Goal: Information Seeking & Learning: Learn about a topic

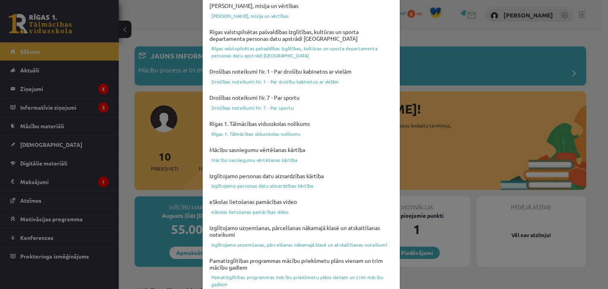
scroll to position [281, 0]
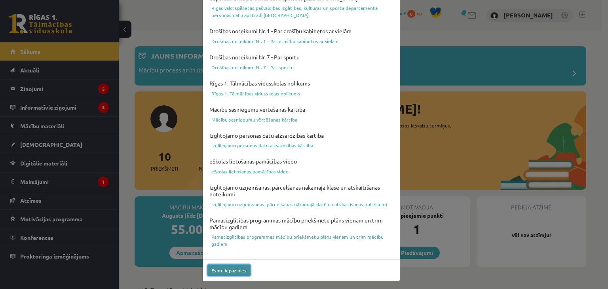
click at [232, 271] on button "Esmu iepazinies" at bounding box center [228, 269] width 43 height 11
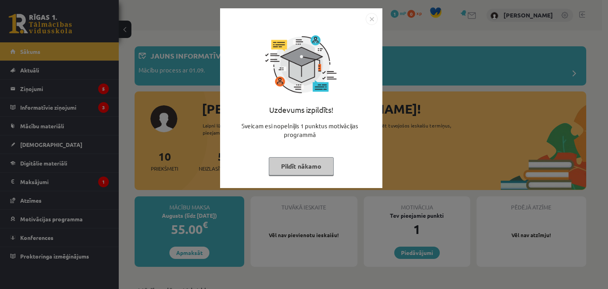
click at [374, 18] on img "Close" at bounding box center [372, 19] width 12 height 12
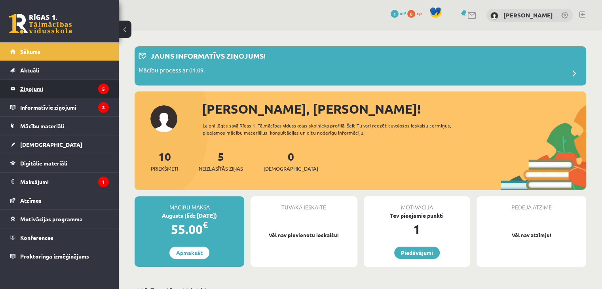
click at [47, 85] on legend "Ziņojumi 5" at bounding box center [64, 89] width 89 height 18
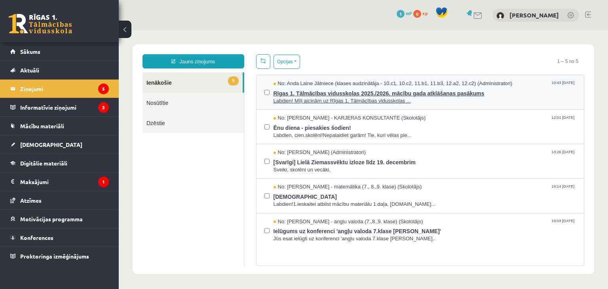
click at [306, 97] on span "Labdien! Mīļi aicinām uz Rīgas 1. Tālmācības vidusskolas ..." at bounding box center [424, 101] width 303 height 8
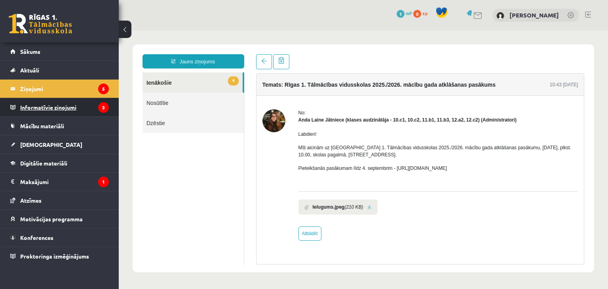
click at [59, 106] on legend "Informatīvie ziņojumi 3" at bounding box center [64, 107] width 89 height 18
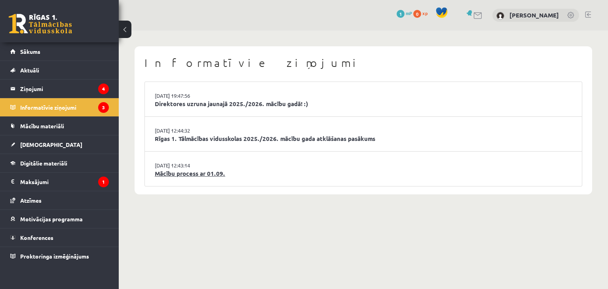
click at [206, 175] on link "Mācību process ar 01.09." at bounding box center [363, 173] width 417 height 9
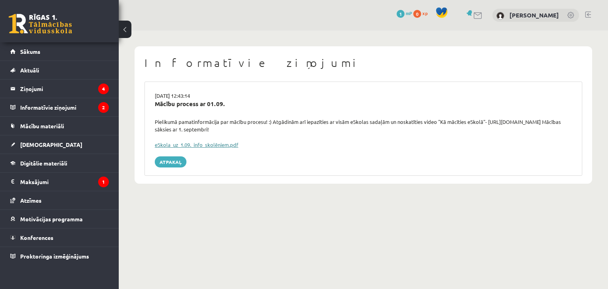
click at [202, 146] on link "eSkola_uz_1.09._info_skolēniem.pdf" at bounding box center [197, 144] width 84 height 7
click at [38, 144] on span "[DEMOGRAPHIC_DATA]" at bounding box center [51, 144] width 62 height 7
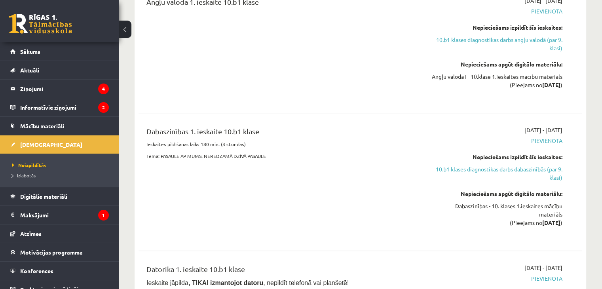
scroll to position [290, 0]
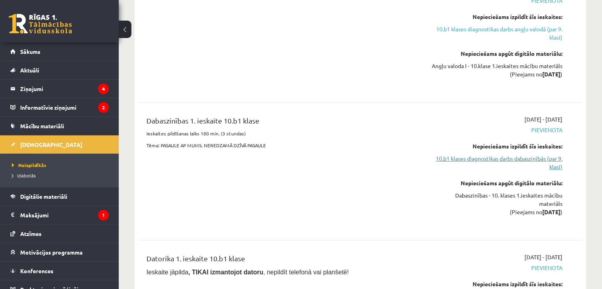
click at [524, 167] on link "10.b1 klases diagnostikas darbs dabaszinībās (par 9. klasi)" at bounding box center [497, 162] width 131 height 17
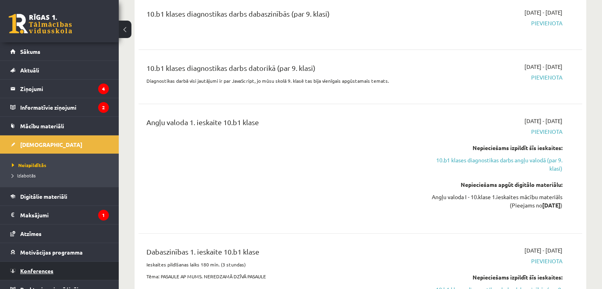
click at [43, 273] on link "Konferences" at bounding box center [59, 271] width 99 height 18
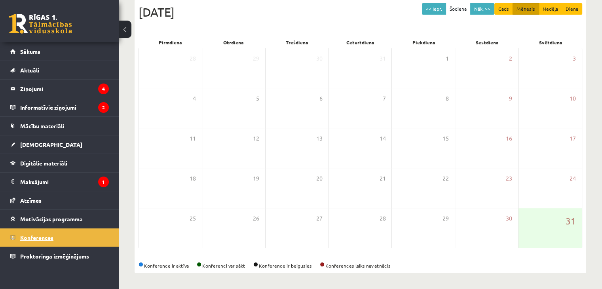
scroll to position [89, 0]
click at [482, 8] on button "Nāk. >>" at bounding box center [482, 9] width 24 height 11
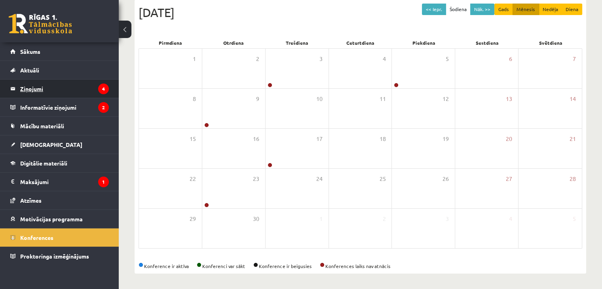
click at [46, 84] on legend "Ziņojumi 4" at bounding box center [64, 89] width 89 height 18
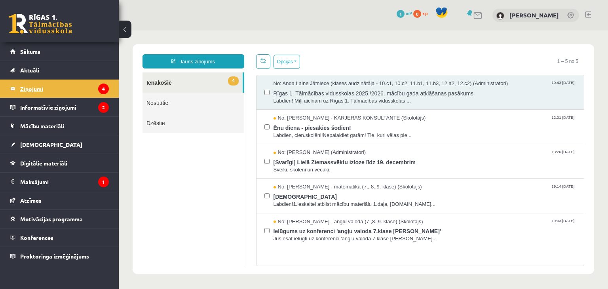
click at [98, 89] on legend "Ziņojumi 4" at bounding box center [64, 89] width 89 height 18
click at [408, 129] on span "Ēnu diena - piesakies šodien!" at bounding box center [424, 127] width 303 height 10
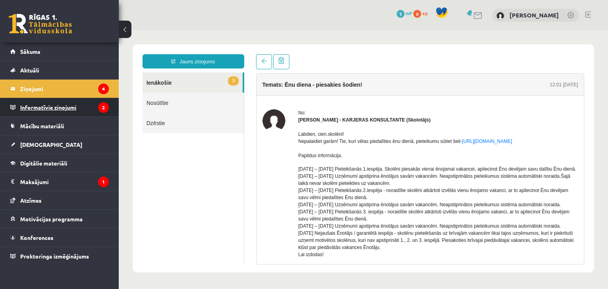
click at [87, 103] on legend "Informatīvie ziņojumi 2" at bounding box center [64, 107] width 89 height 18
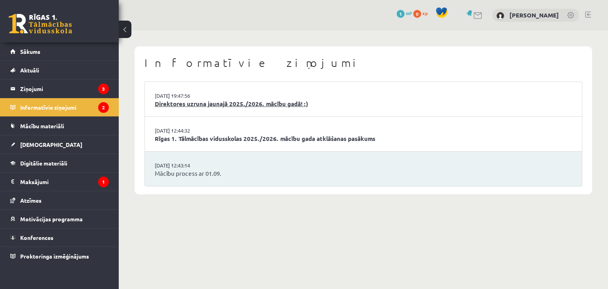
click at [231, 104] on link "Direktores uzruna jaunajā 2025./2026. mācību gadā! :)" at bounding box center [363, 103] width 417 height 9
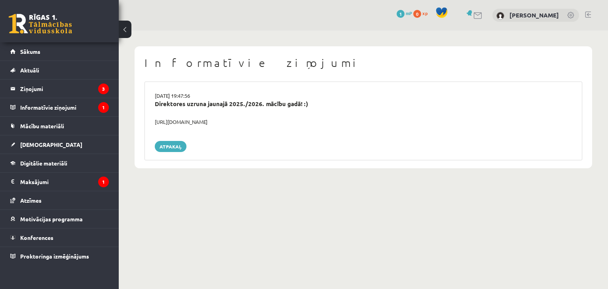
click at [187, 121] on div "https://youtube.com/shorts/lM8RsWyzCn4" at bounding box center [363, 122] width 429 height 8
click at [59, 110] on legend "Informatīvie ziņojumi 1" at bounding box center [64, 107] width 89 height 18
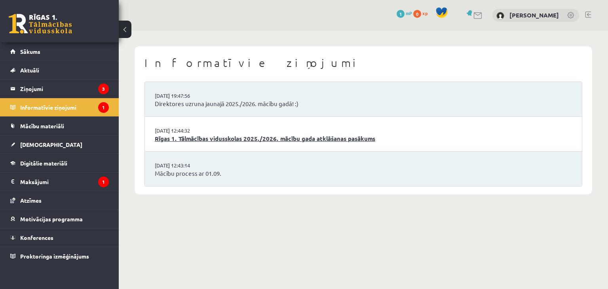
click at [192, 138] on link "Rīgas 1. Tālmācības vidusskolas 2025./2026. mācību gada atklāšanas pasākums" at bounding box center [363, 138] width 417 height 9
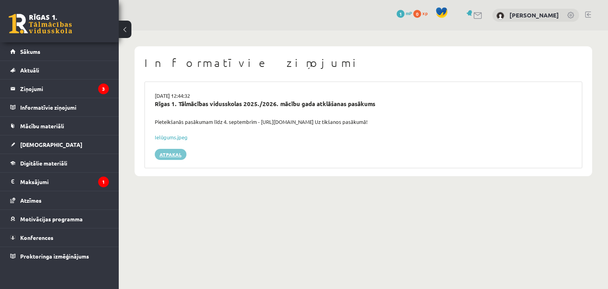
click at [168, 154] on link "Atpakaļ" at bounding box center [171, 154] width 32 height 11
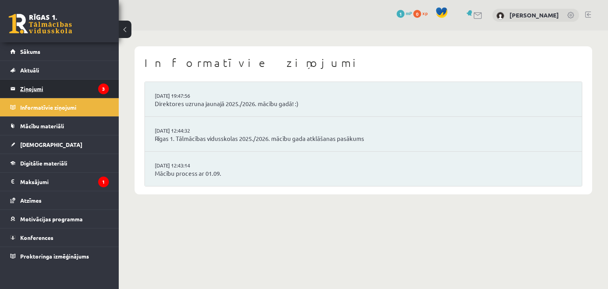
click at [68, 89] on legend "Ziņojumi 3" at bounding box center [64, 89] width 89 height 18
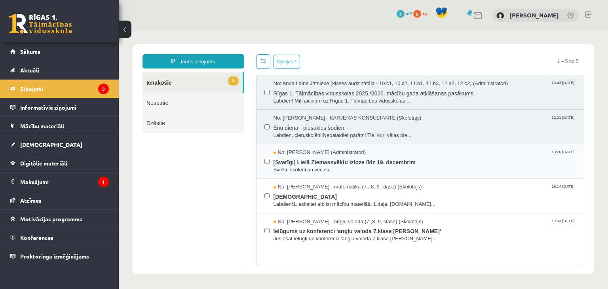
click at [339, 157] on span "[Svarīgi] Lielā Ziemassvēktu izloze līdz 19. decembrim" at bounding box center [424, 161] width 303 height 10
click at [368, 165] on span "[Svarīgi] Lielā Ziemassvēktu izloze līdz 19. decembrim" at bounding box center [424, 161] width 303 height 10
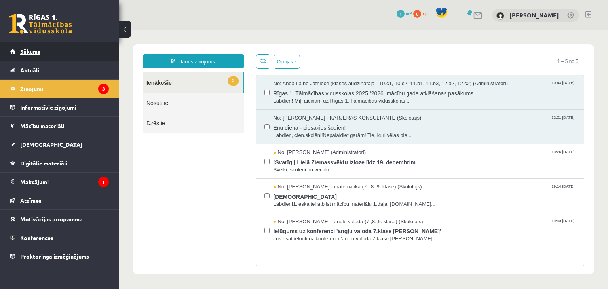
click at [49, 50] on link "Sākums" at bounding box center [59, 51] width 99 height 18
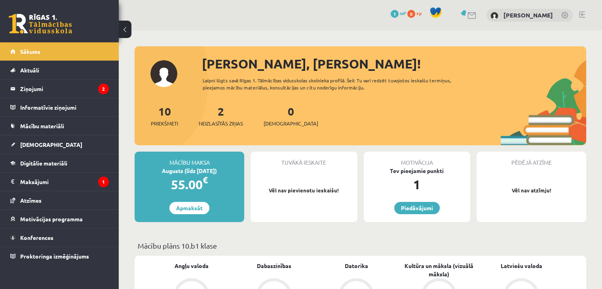
click at [49, 50] on link "Sākums" at bounding box center [59, 51] width 99 height 18
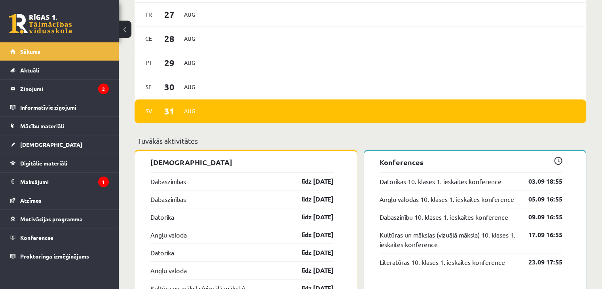
scroll to position [533, 0]
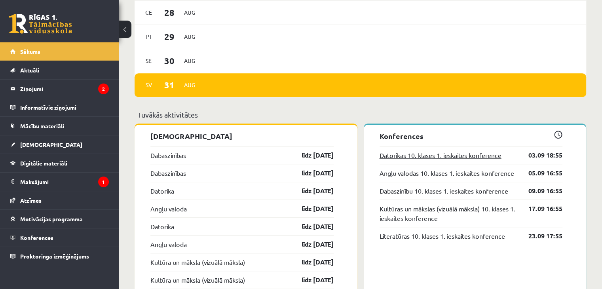
click at [423, 152] on link "Datorikas 10. klases 1. ieskaites konference" at bounding box center [441, 154] width 122 height 9
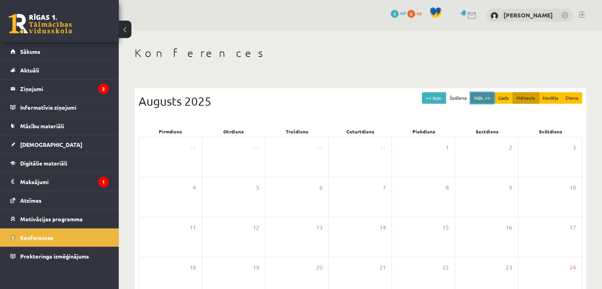
click at [484, 94] on button "Nāk. >>" at bounding box center [482, 97] width 24 height 11
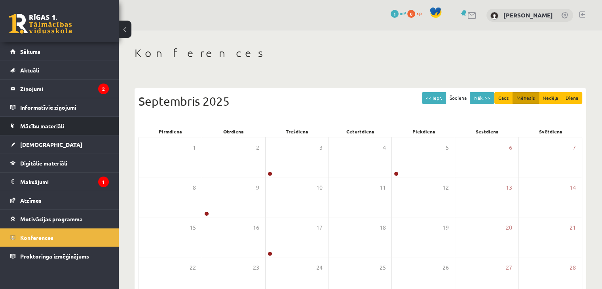
click at [54, 126] on span "Mācību materiāli" at bounding box center [42, 125] width 44 height 7
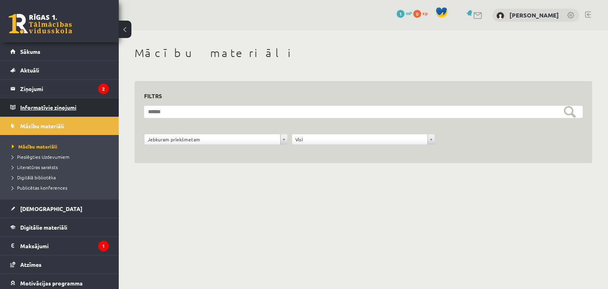
click at [55, 106] on legend "Informatīvie ziņojumi 0" at bounding box center [64, 107] width 89 height 18
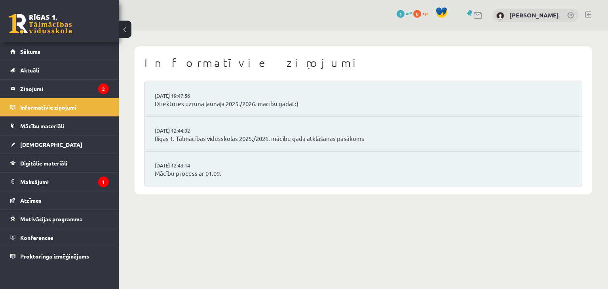
drag, startPoint x: 601, startPoint y: 256, endPoint x: 572, endPoint y: 234, distance: 36.6
click at [572, 234] on body "0 Dāvanas 1 mP 0 xp Edgars Ivanovs Sākums Aktuāli Kā mācīties eSKOLĀ Kontakti N…" at bounding box center [304, 144] width 608 height 289
click at [192, 176] on link "Mācību process ar 01.09." at bounding box center [363, 173] width 417 height 9
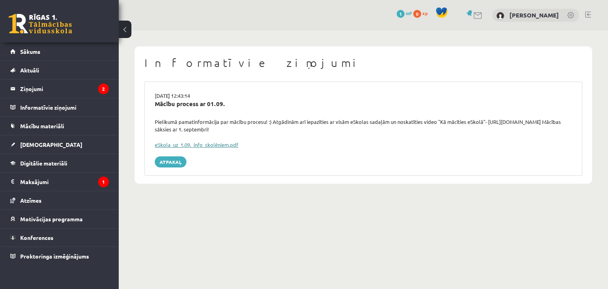
click at [204, 144] on link "eSkola_uz_1.09._info_skolēniem.pdf" at bounding box center [197, 144] width 84 height 7
click at [43, 201] on link "Atzīmes" at bounding box center [59, 200] width 99 height 18
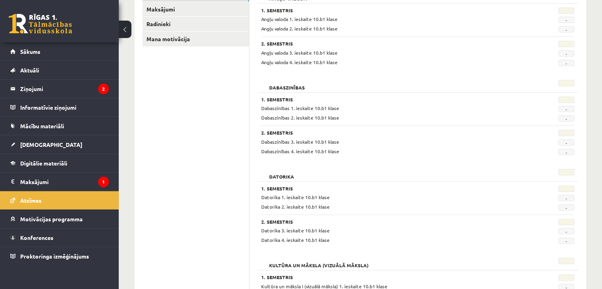
scroll to position [198, 0]
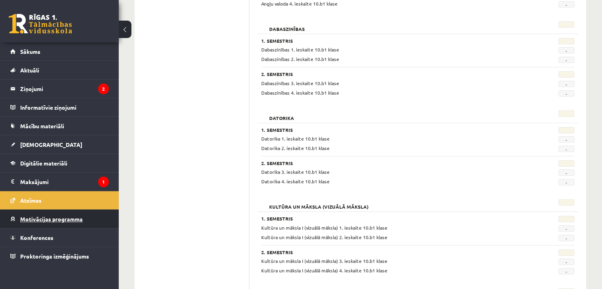
click at [42, 218] on span "Motivācijas programma" at bounding box center [51, 218] width 63 height 7
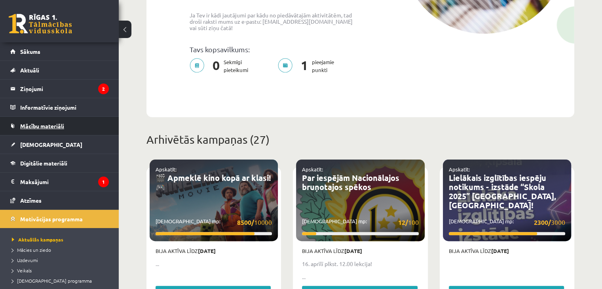
click at [43, 123] on span "Mācību materiāli" at bounding box center [42, 125] width 44 height 7
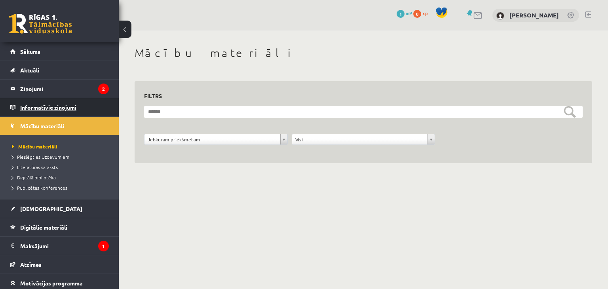
click at [46, 110] on legend "Informatīvie ziņojumi 0" at bounding box center [64, 107] width 89 height 18
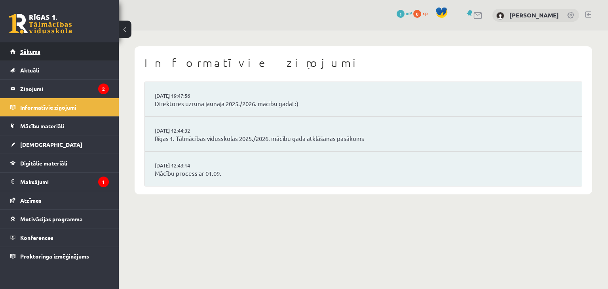
click at [47, 49] on link "Sākums" at bounding box center [59, 51] width 99 height 18
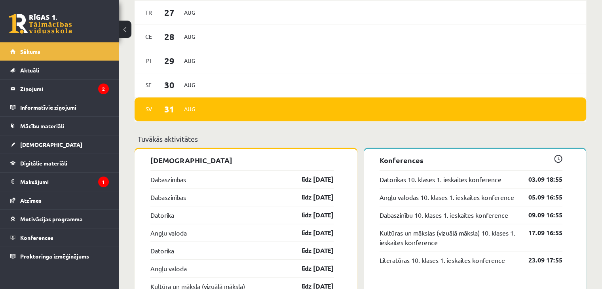
scroll to position [554, 0]
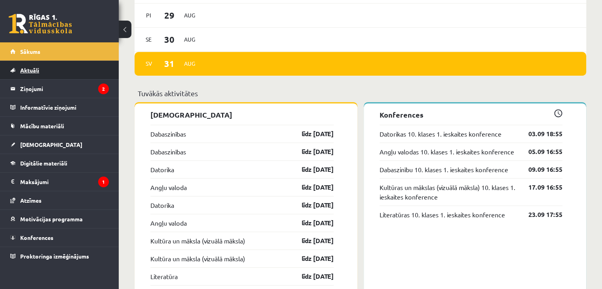
click at [54, 72] on link "Aktuāli" at bounding box center [59, 70] width 99 height 18
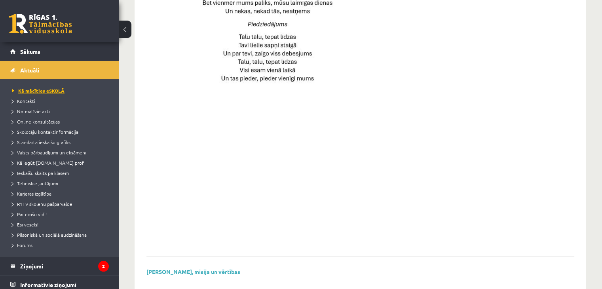
click at [60, 89] on span "Kā mācīties eSKOLĀ" at bounding box center [38, 90] width 53 height 6
click at [51, 161] on span "Kā iegūt [DOMAIN_NAME] prof" at bounding box center [48, 163] width 72 height 6
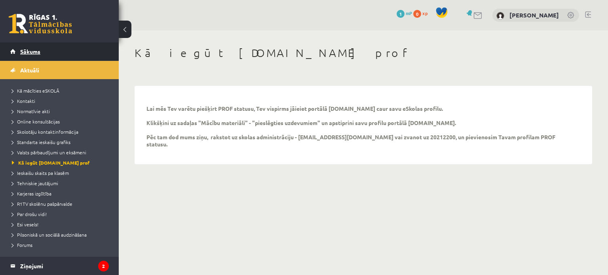
click at [30, 54] on span "Sākums" at bounding box center [30, 51] width 20 height 7
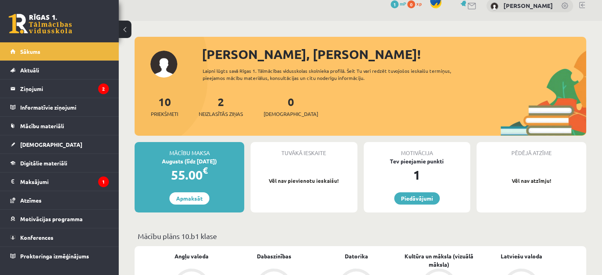
drag, startPoint x: 602, startPoint y: 271, endPoint x: 606, endPoint y: 270, distance: 5.0
click at [602, 266] on html "0 Dāvanas 1 mP 0 xp Edgars Ivanovs Sākums Aktuāli Kā mācīties eSKOLĀ Kontakti N…" at bounding box center [301, 128] width 602 height 275
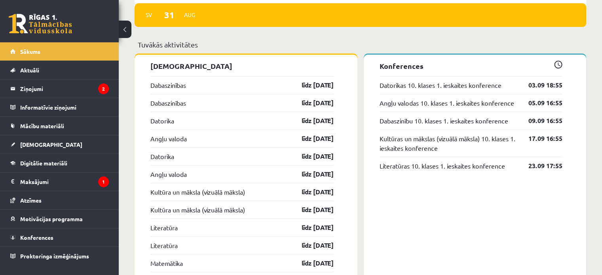
scroll to position [612, 0]
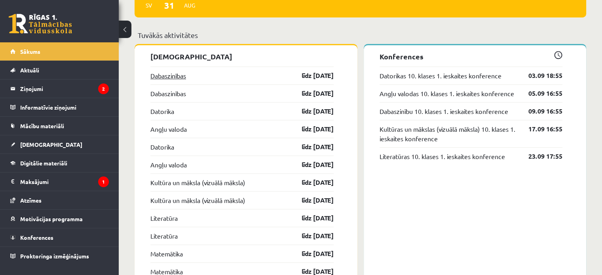
click at [169, 74] on link "Dabaszinības" at bounding box center [168, 75] width 36 height 9
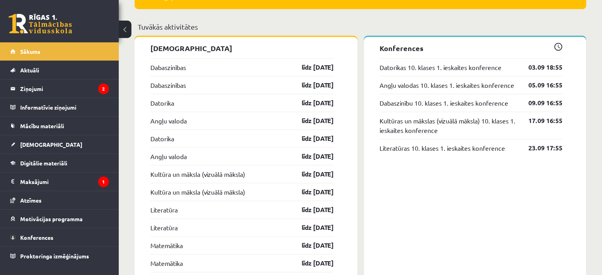
scroll to position [612, 0]
